Goal: Task Accomplishment & Management: Complete application form

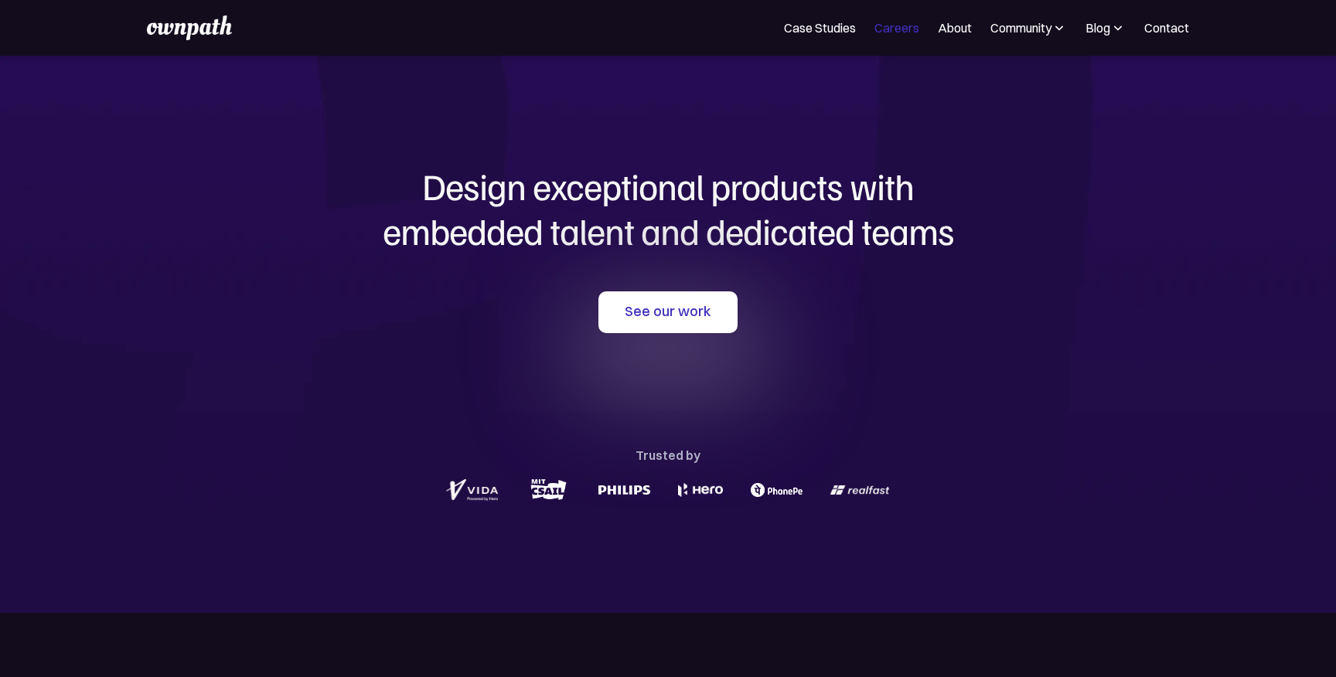
click at [895, 27] on link "Careers" at bounding box center [896, 28] width 45 height 19
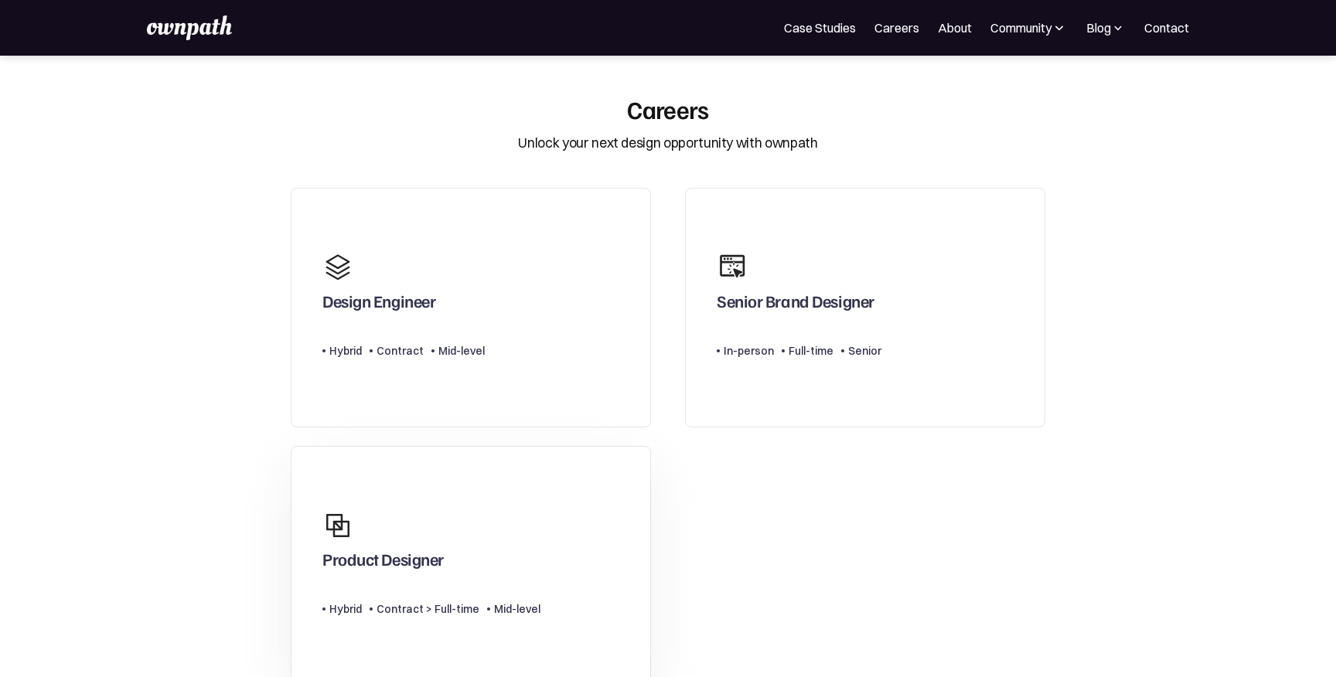
click at [561, 540] on link "Product Designer Type Level Hybrid Contract > Full-time Mid-level" at bounding box center [471, 566] width 360 height 240
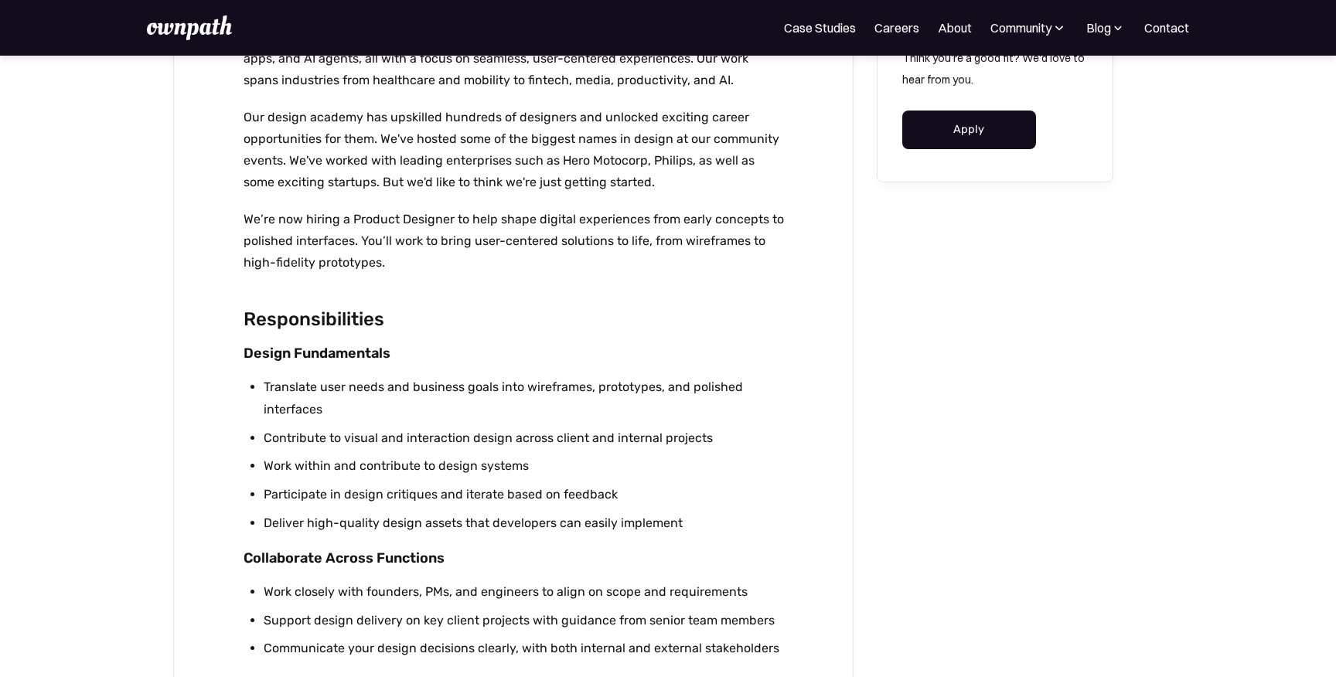
scroll to position [780, 0]
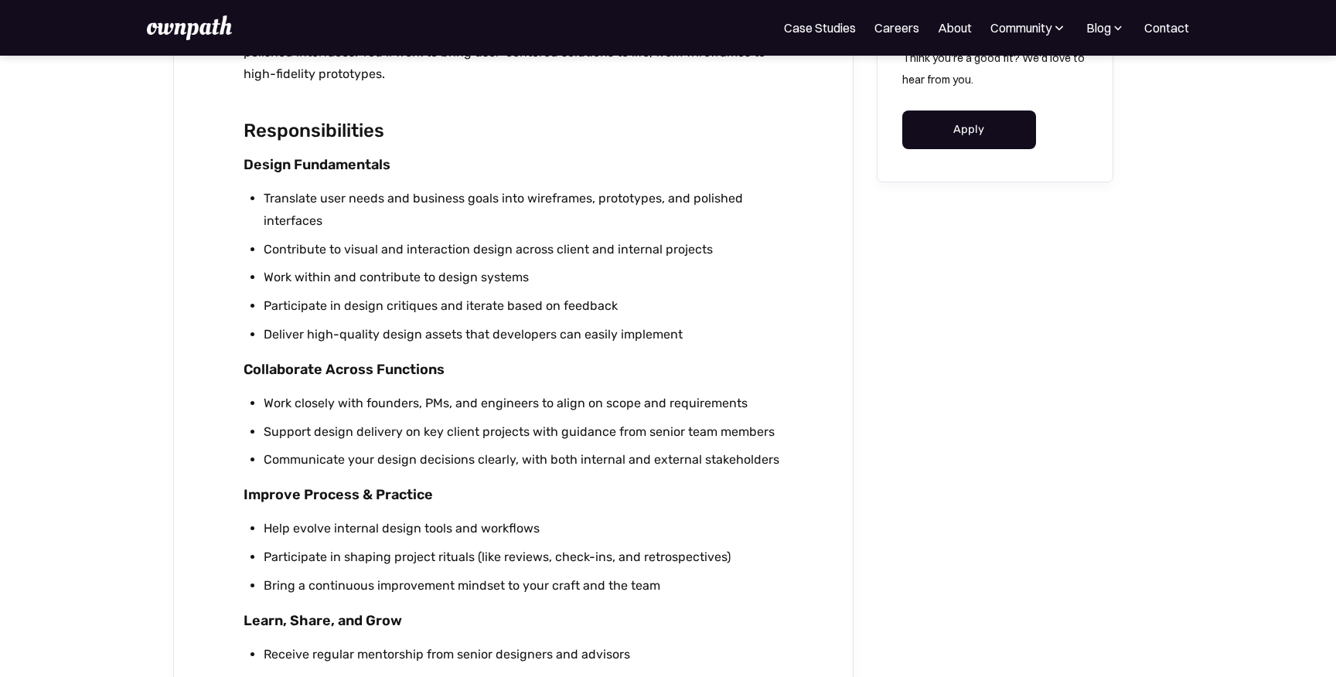
click at [944, 158] on div "Think you're a good fit? We'd love to hear from you. Apply" at bounding box center [995, 98] width 237 height 167
click at [944, 138] on link "Apply" at bounding box center [969, 128] width 134 height 39
click at [893, 30] on link "Careers" at bounding box center [896, 28] width 45 height 19
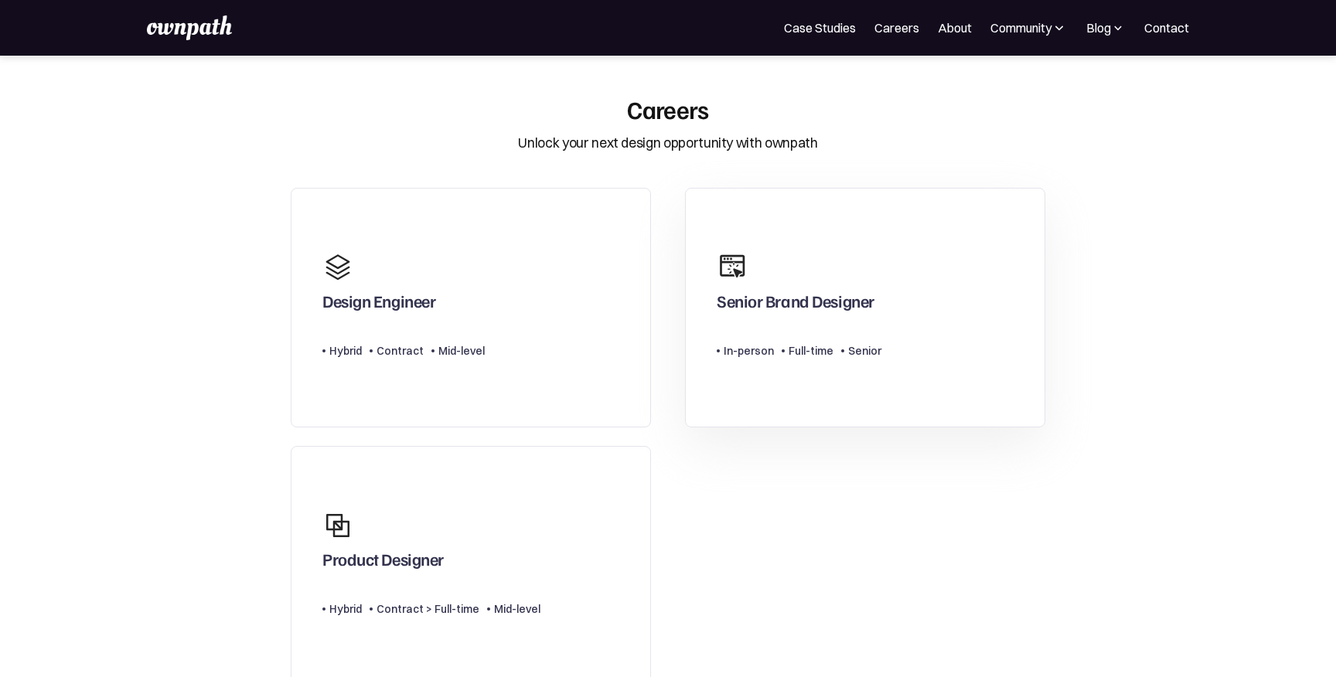
click at [935, 269] on link "Senior Brand Designer Type Level In-person Full-time Senior" at bounding box center [865, 308] width 360 height 240
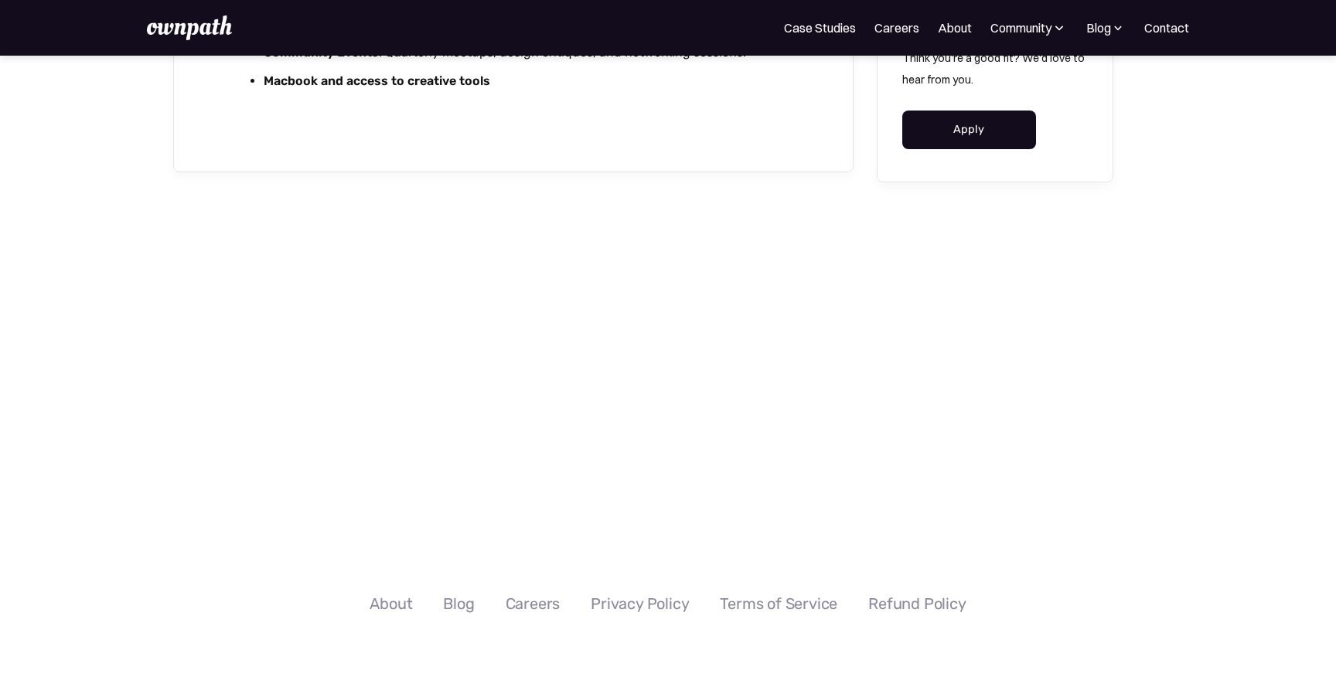
scroll to position [3538, 0]
